Goal: Task Accomplishment & Management: Use online tool/utility

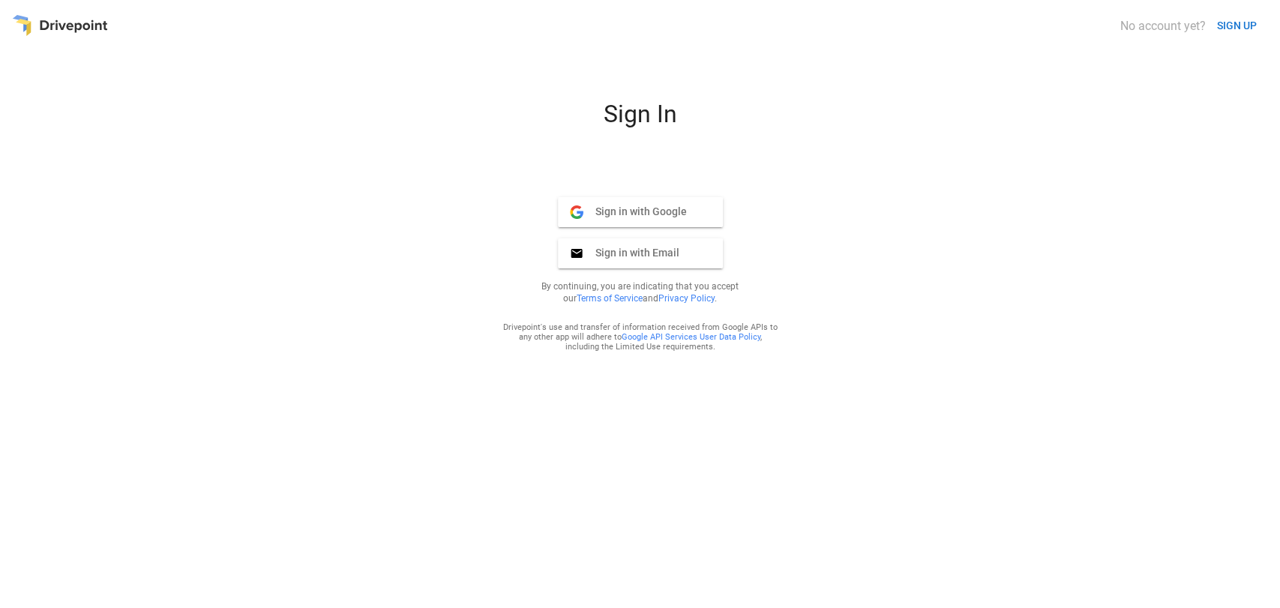
click at [652, 250] on span "Sign in with Email" at bounding box center [632, 253] width 96 height 14
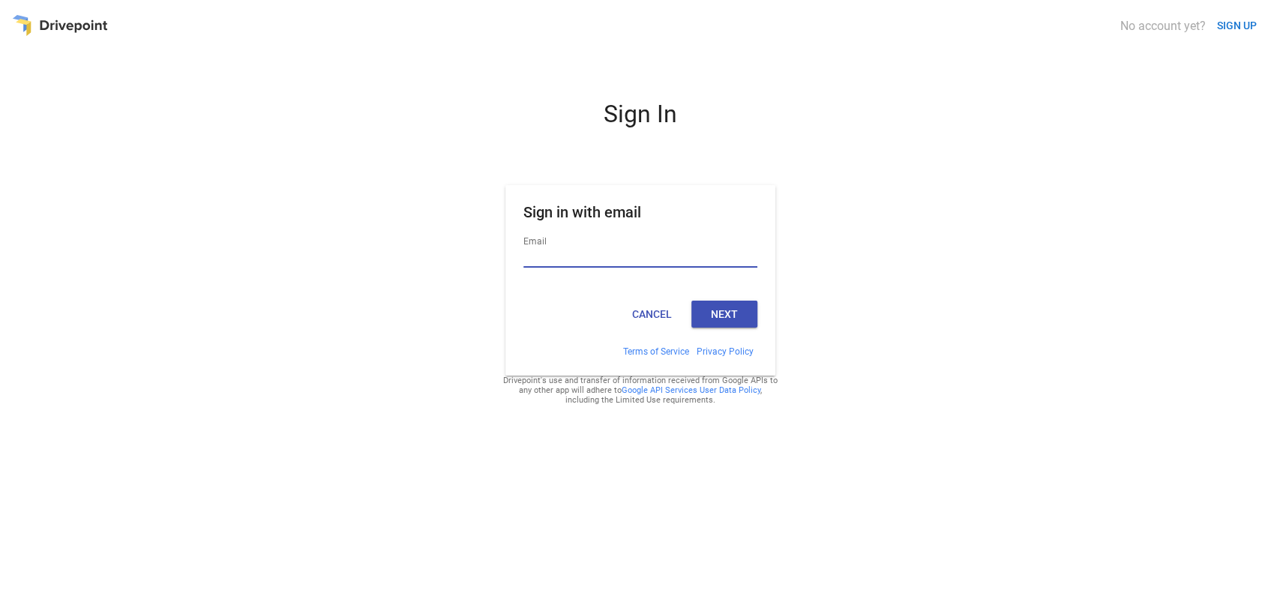
click at [580, 252] on input "Email" at bounding box center [641, 258] width 234 height 20
paste input "**********"
type input "**********"
click at [713, 317] on button "Next" at bounding box center [725, 314] width 66 height 27
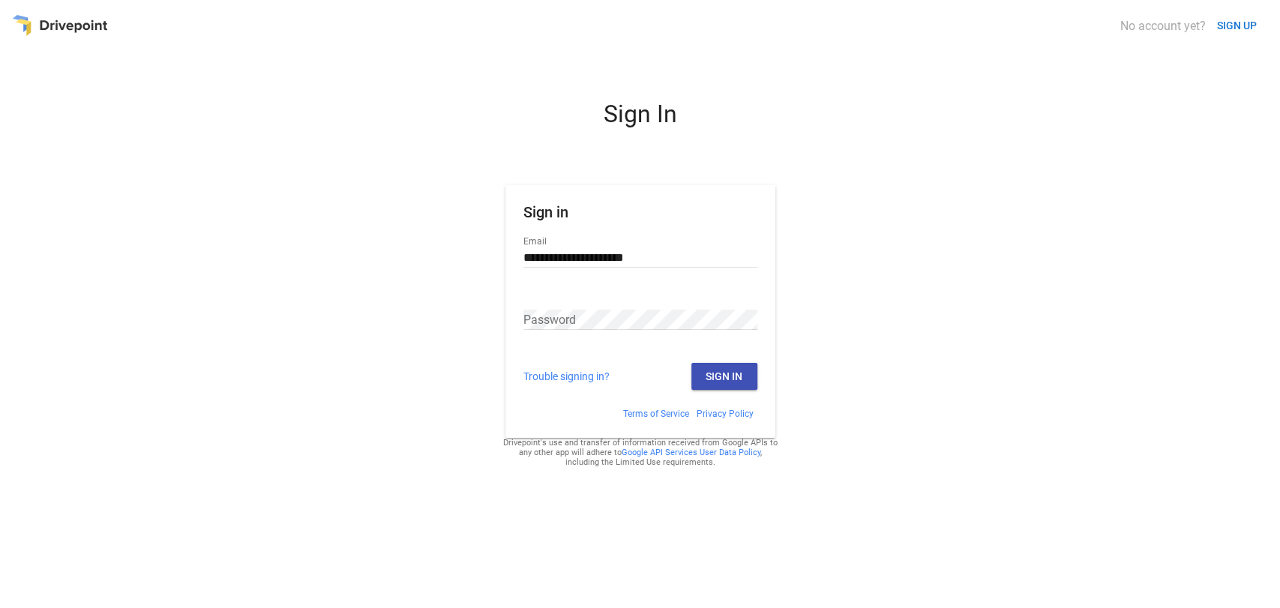
click at [552, 307] on div "Password" at bounding box center [641, 320] width 234 height 51
click at [721, 375] on button "Sign In" at bounding box center [725, 376] width 66 height 27
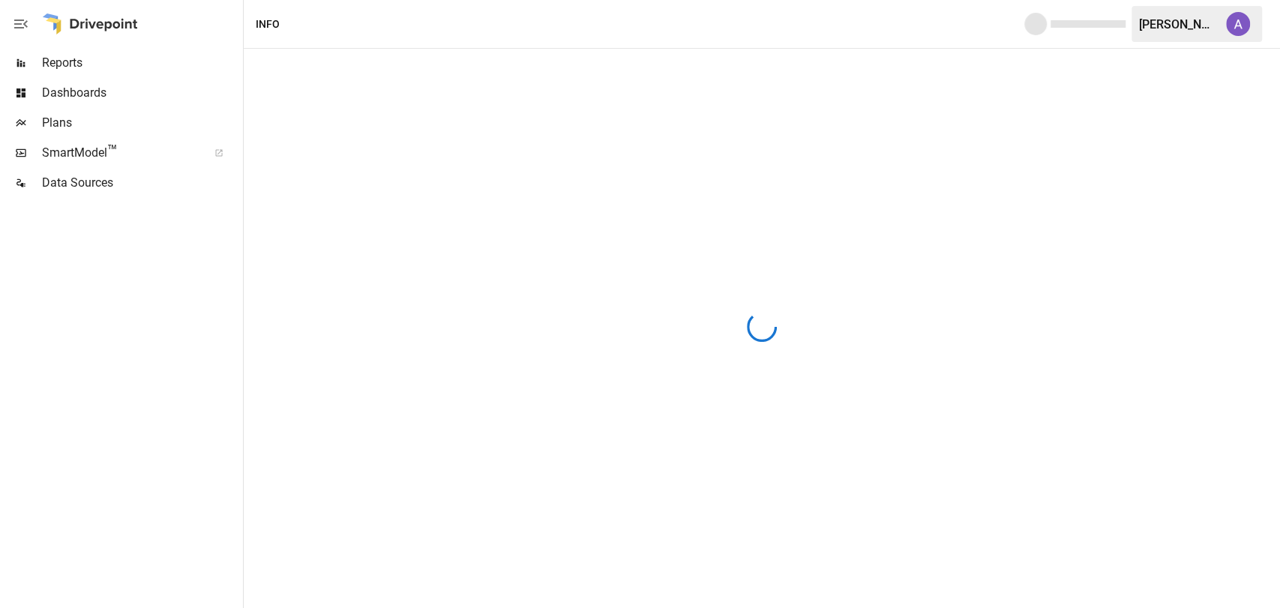
click at [1175, 217] on div at bounding box center [762, 329] width 1037 height 560
click at [48, 128] on span "Plans" at bounding box center [141, 123] width 198 height 18
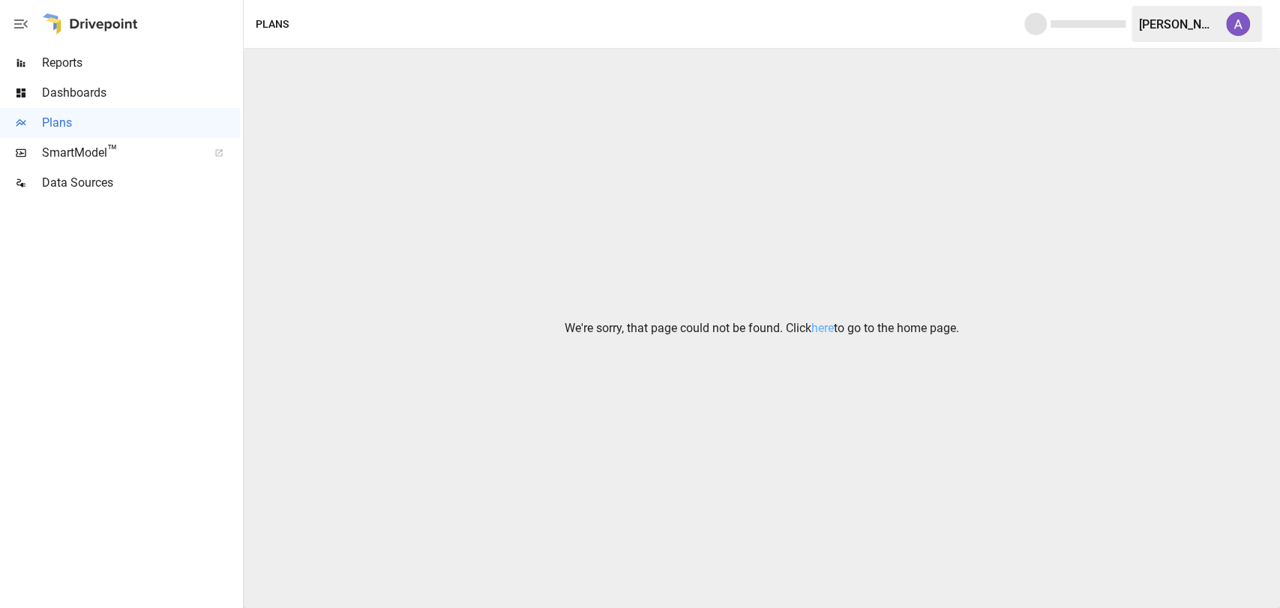
click at [49, 65] on span "Reports" at bounding box center [141, 63] width 198 height 18
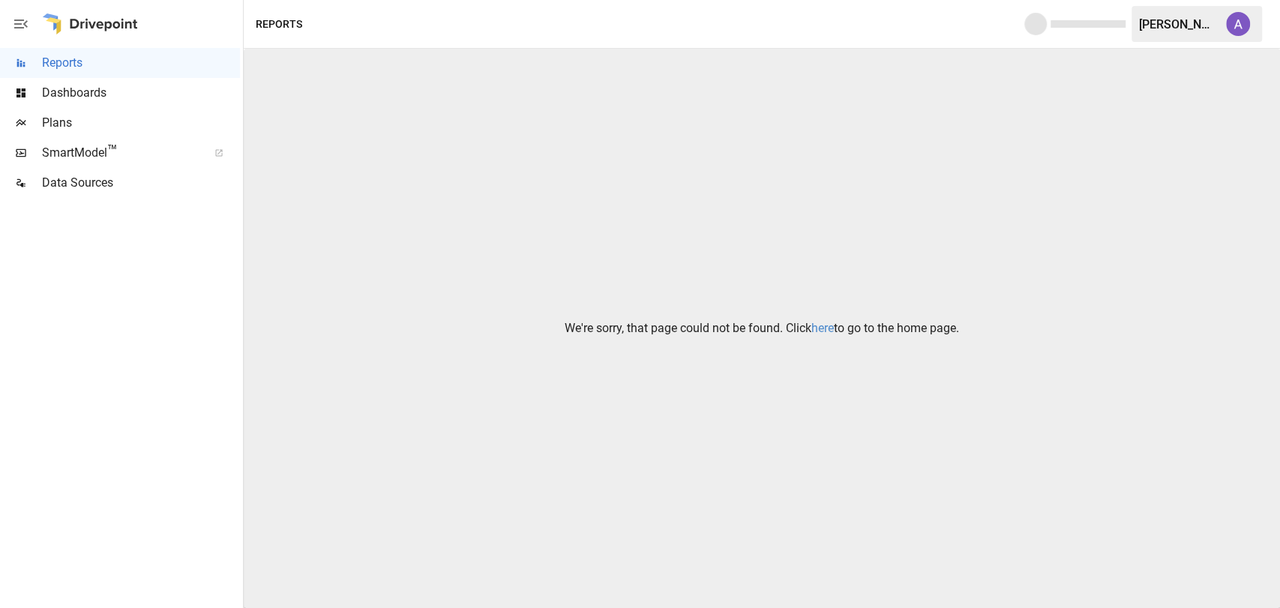
click at [824, 323] on link "here" at bounding box center [823, 328] width 23 height 14
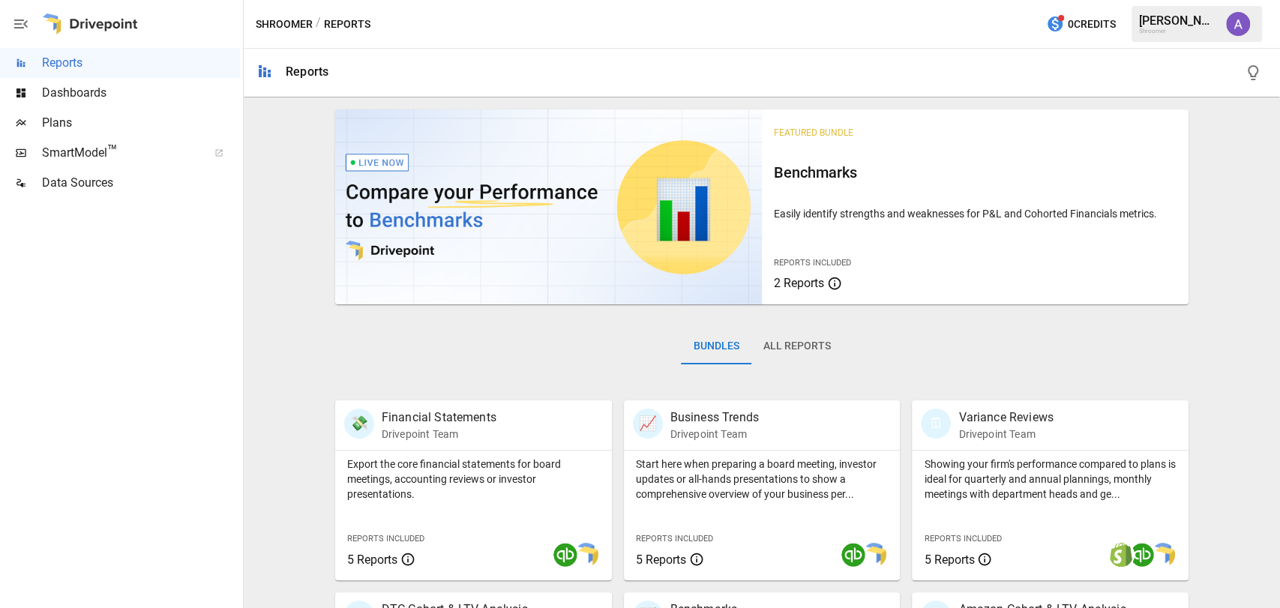
click at [56, 118] on span "Plans" at bounding box center [141, 123] width 198 height 18
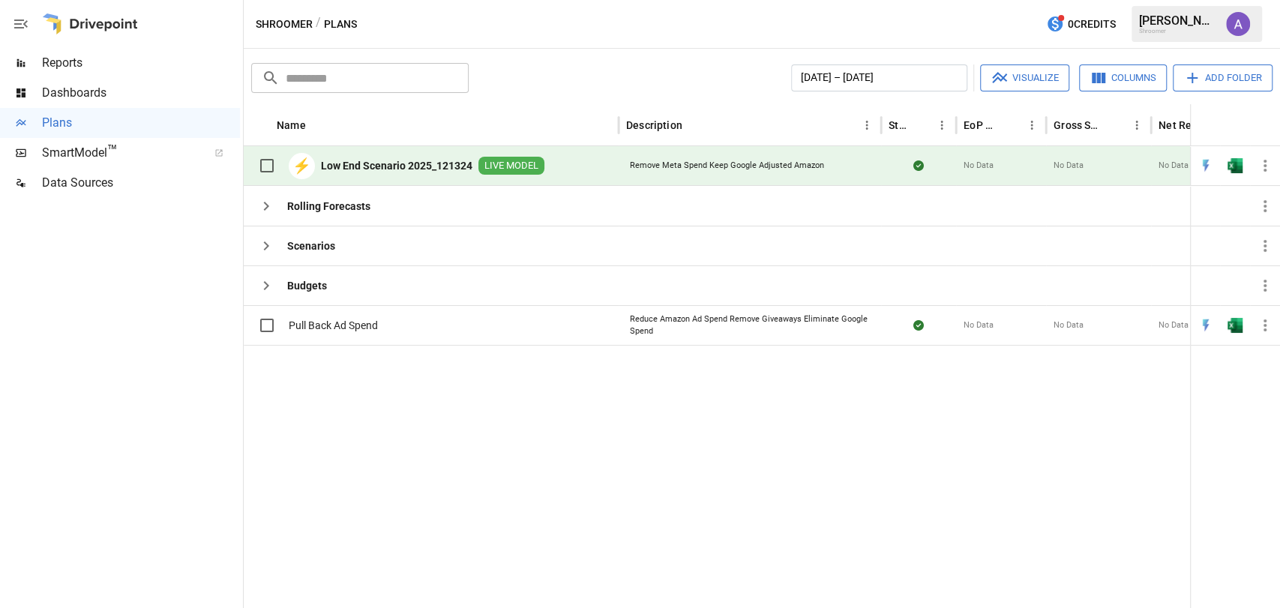
click at [371, 163] on b "Low End Scenario 2025_121324" at bounding box center [397, 165] width 152 height 15
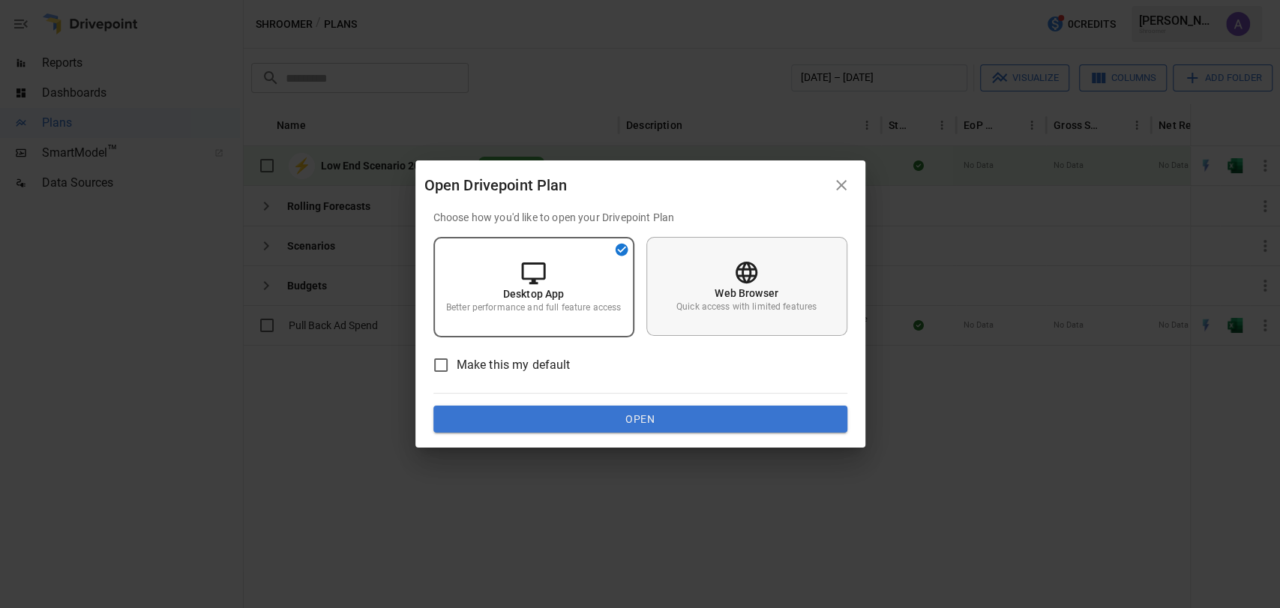
click at [792, 286] on div "Web Browser Quick access with limited features" at bounding box center [747, 286] width 201 height 99
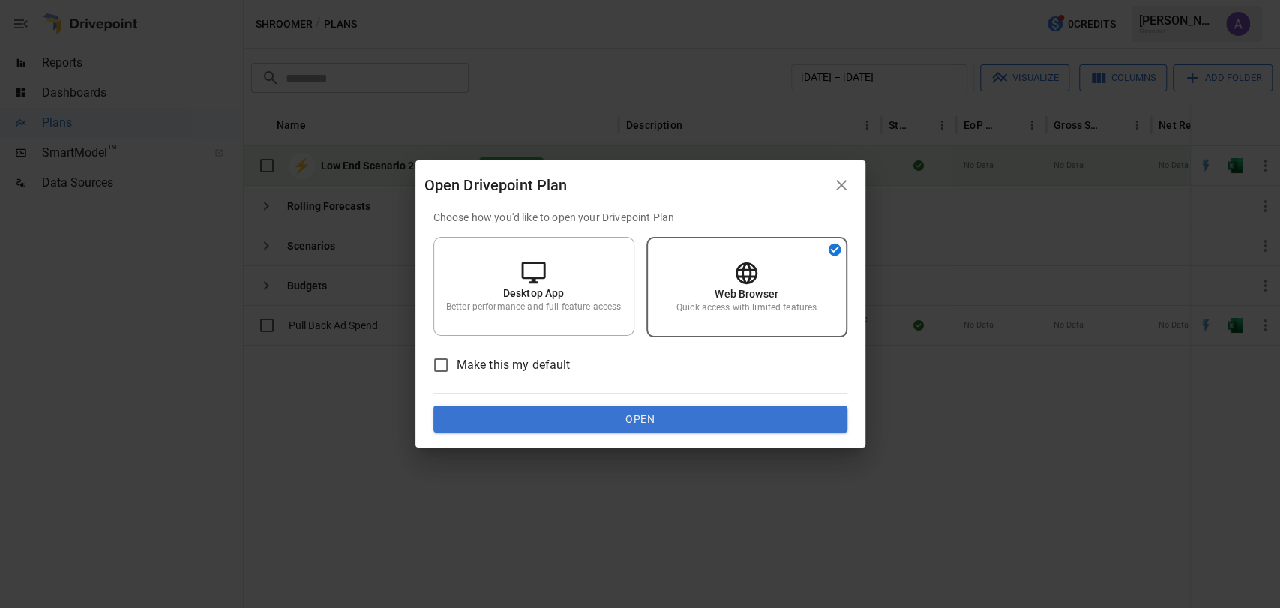
click at [690, 419] on button "Open" at bounding box center [641, 419] width 414 height 27
